Goal: Find specific page/section

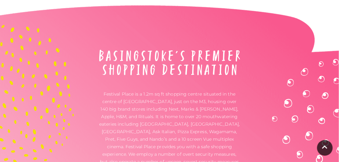
scroll to position [1748, 0]
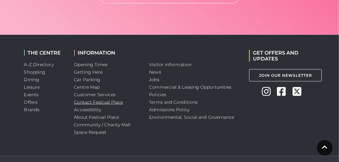
click at [94, 99] on link "Contact Festival Place" at bounding box center [98, 102] width 49 height 6
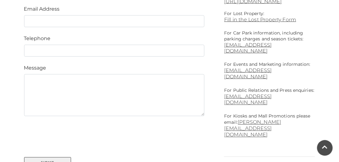
scroll to position [297, 0]
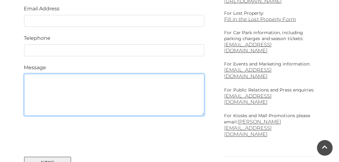
click at [163, 105] on textarea at bounding box center [114, 95] width 181 height 42
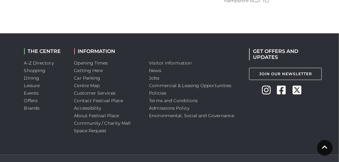
scroll to position [492, 0]
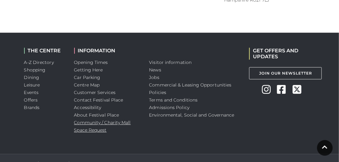
click at [95, 120] on link "Community / Charity Mall Space Request" at bounding box center [102, 126] width 57 height 13
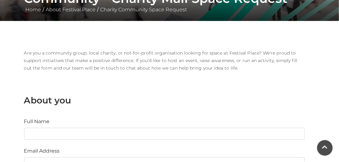
scroll to position [147, 0]
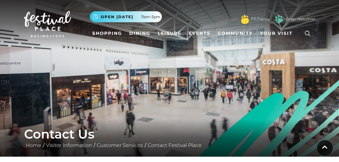
scroll to position [492, 0]
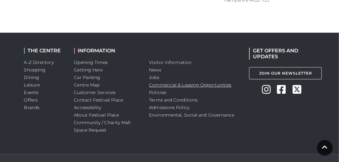
click at [172, 82] on link "Commercial & Leasing Opportunities" at bounding box center [190, 85] width 82 height 6
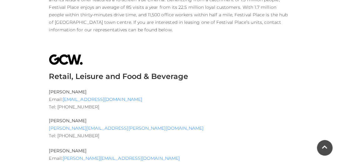
scroll to position [250, 0]
